Goal: Find specific page/section: Find specific page/section

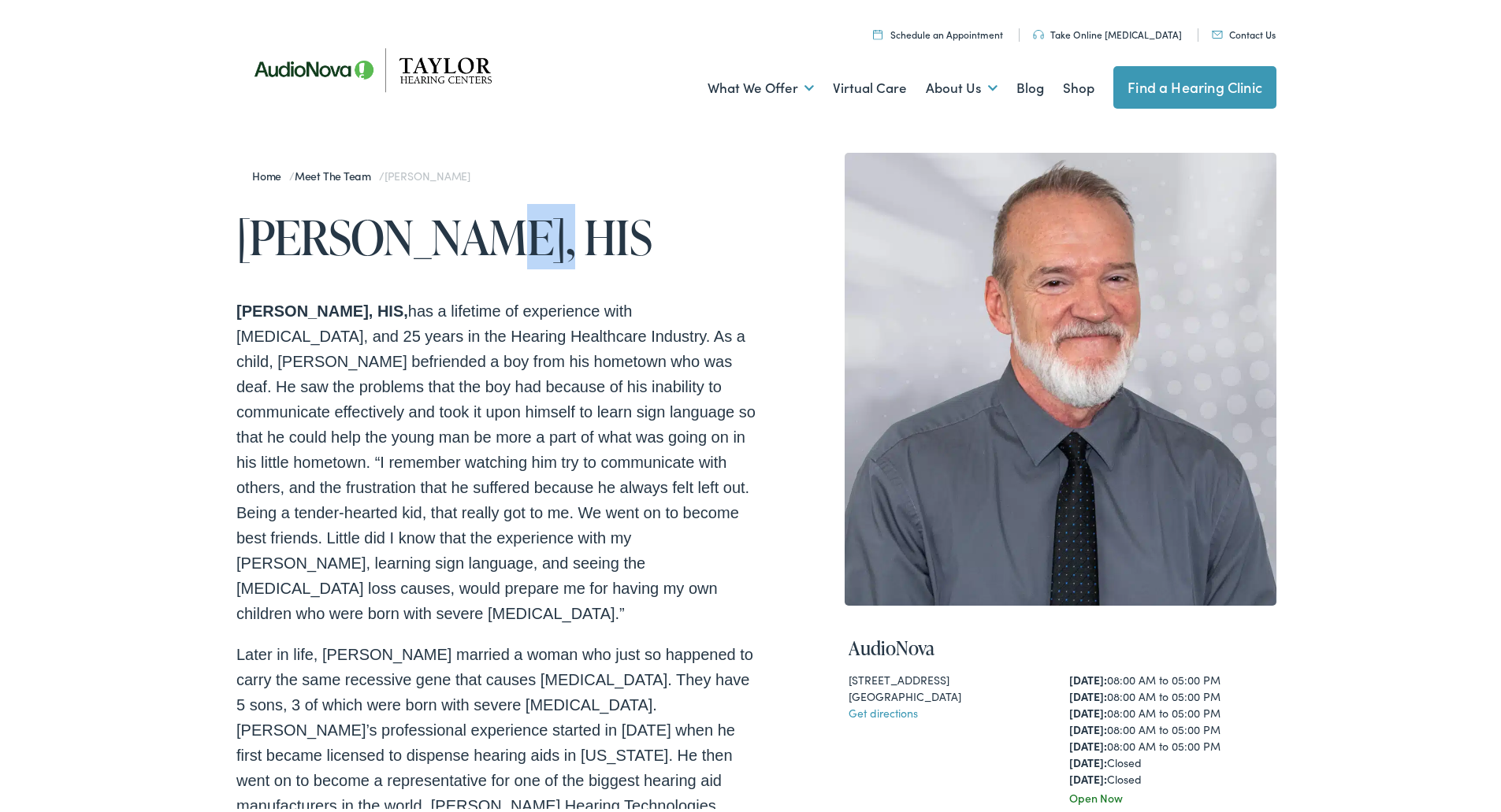
drag, startPoint x: 511, startPoint y: 238, endPoint x: 442, endPoint y: 246, distance: 69.5
click at [442, 246] on h1 "[PERSON_NAME], HIS" at bounding box center [495, 233] width 520 height 52
copy h1 "HIS"
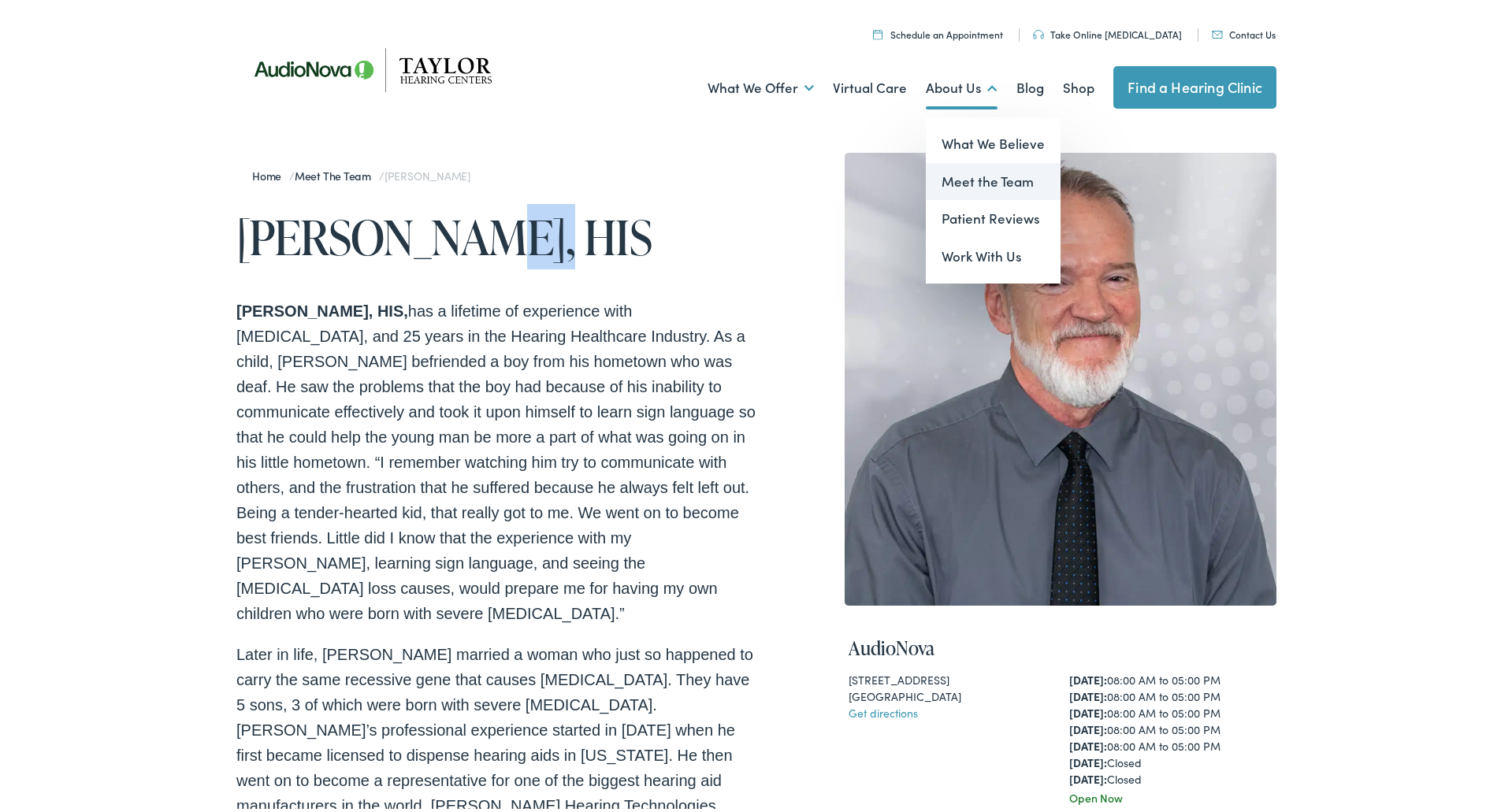
click at [966, 186] on link "Meet the Team" at bounding box center [993, 179] width 134 height 38
